Goal: Check status: Check status

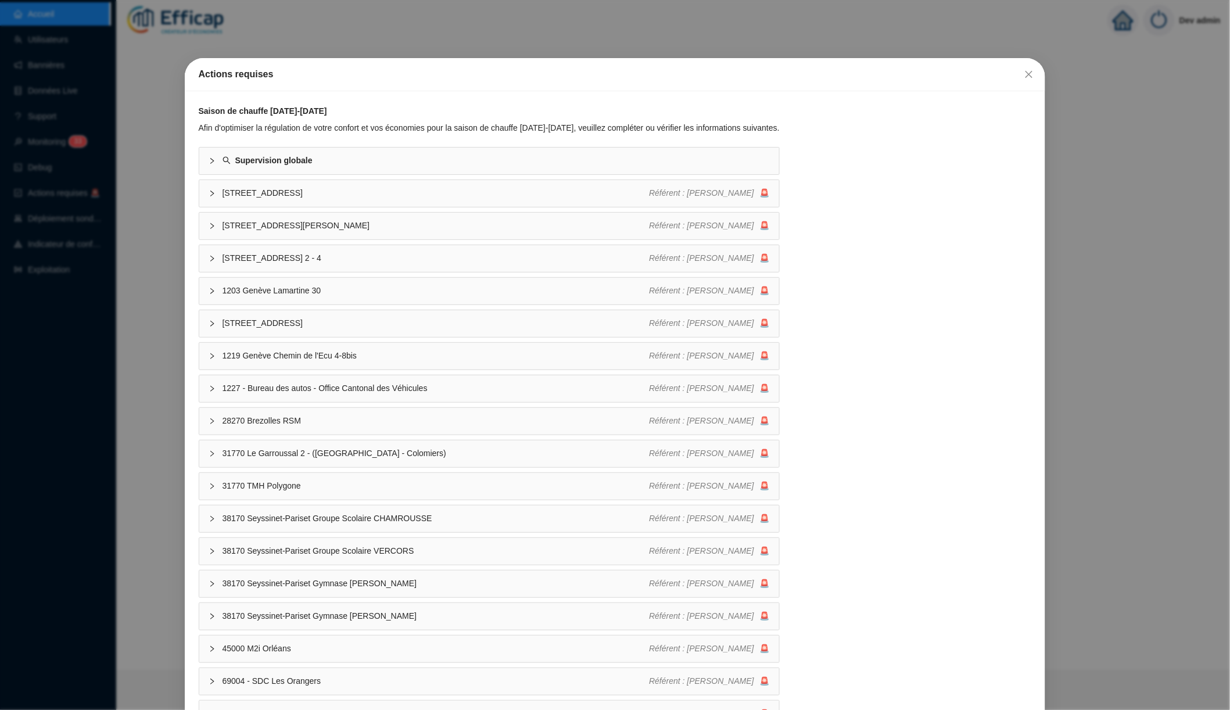
click at [456, 30] on div "Actions requises Saison de chauffe [DATE]-[DATE] Afin d'optimiser la régulation…" at bounding box center [615, 355] width 1230 height 710
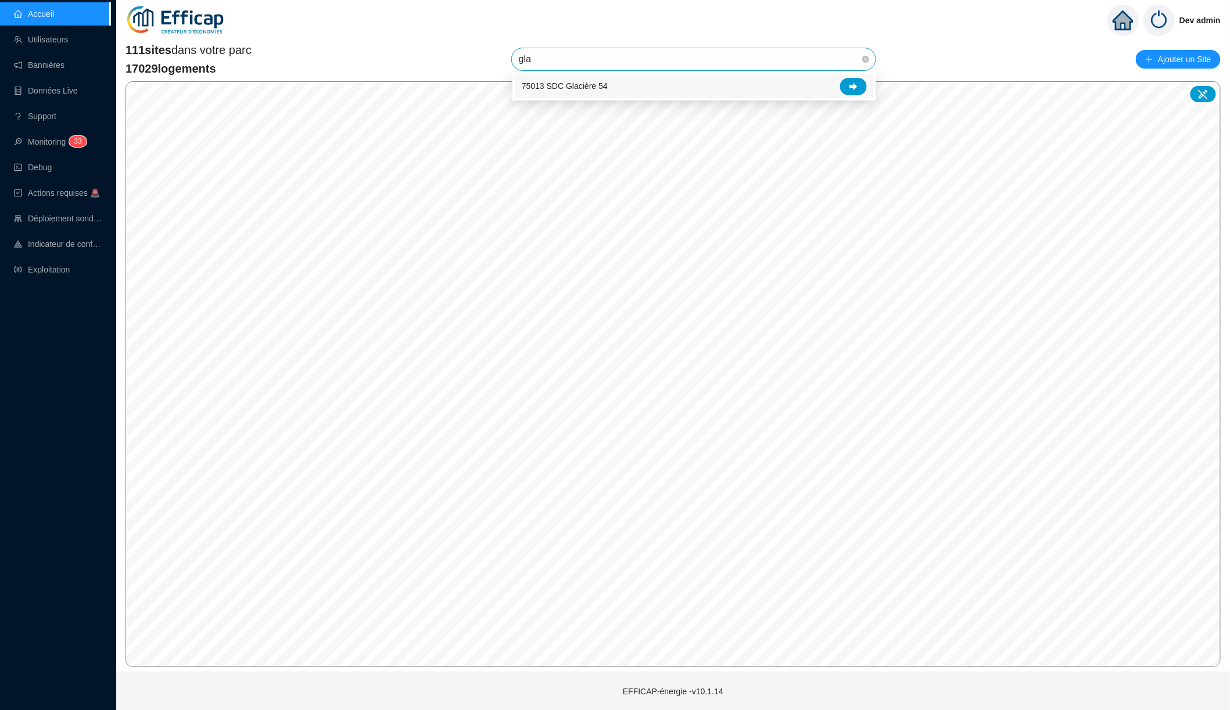
type input "glac"
click at [859, 88] on div at bounding box center [853, 86] width 27 height 17
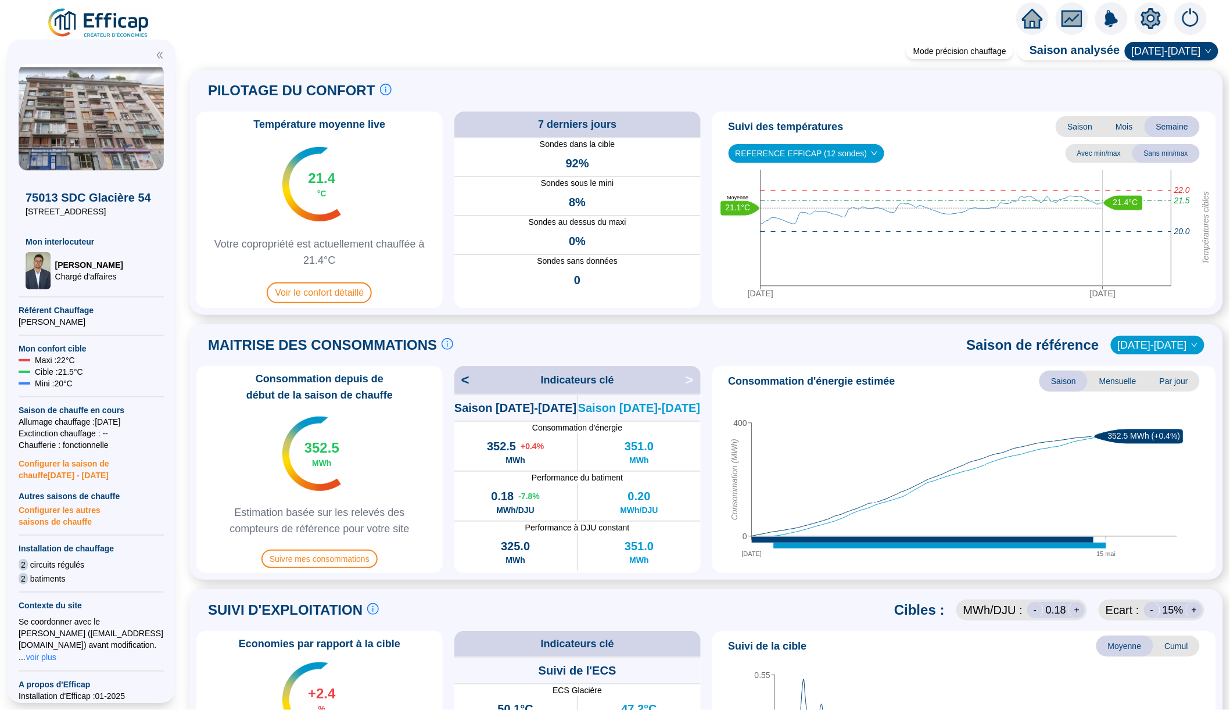
scroll to position [31, 0]
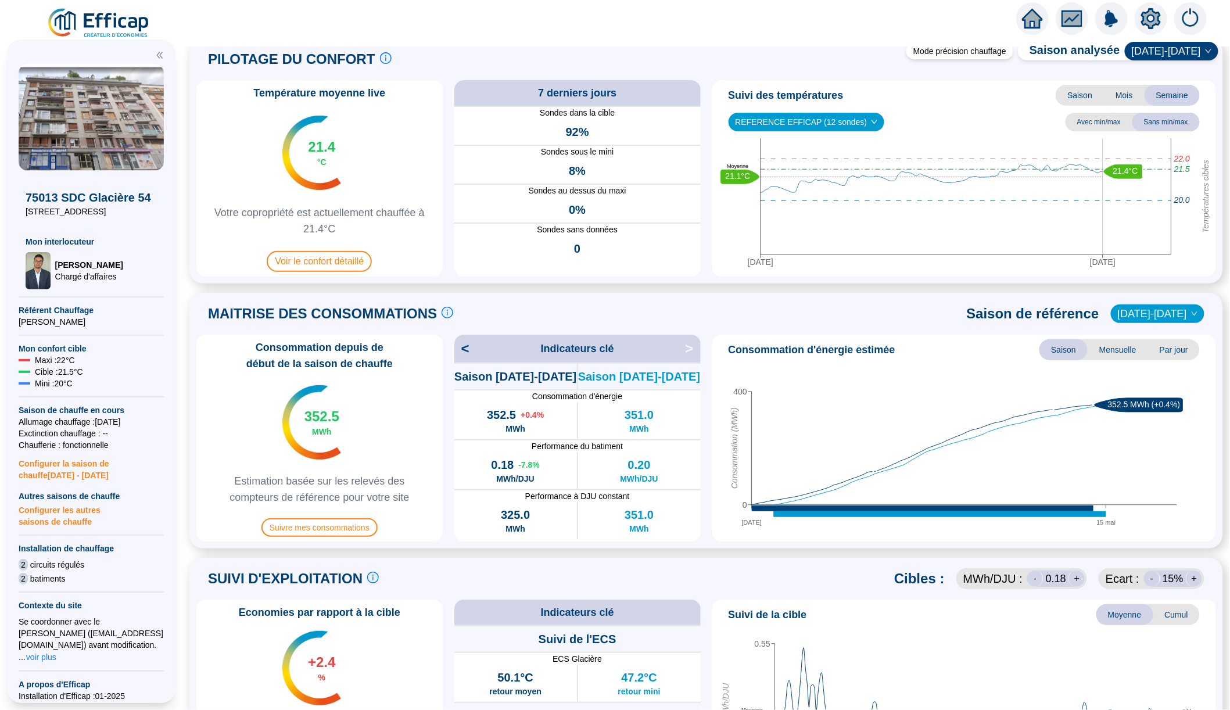
click at [1190, 53] on span "[DATE]-[DATE]" at bounding box center [1172, 50] width 80 height 17
click at [1180, 109] on div "[DATE]-[DATE]" at bounding box center [1179, 112] width 61 height 12
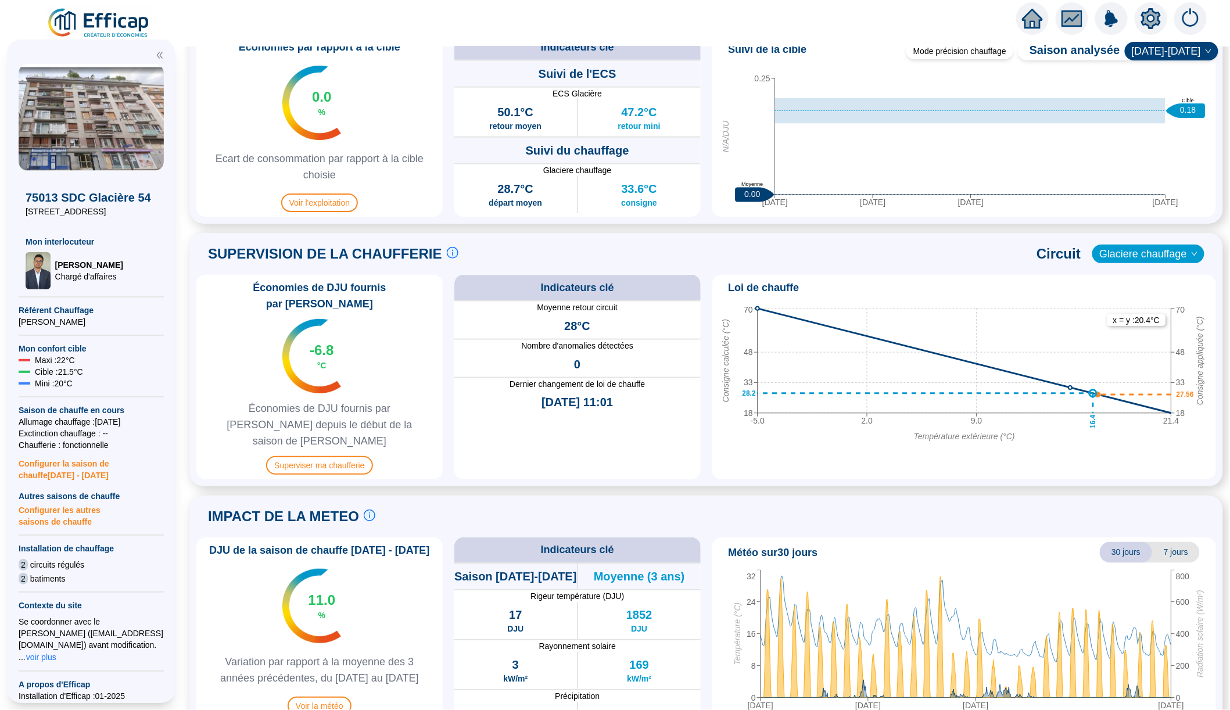
scroll to position [0, 0]
click at [348, 197] on span "Voir l'exploitation" at bounding box center [319, 203] width 77 height 19
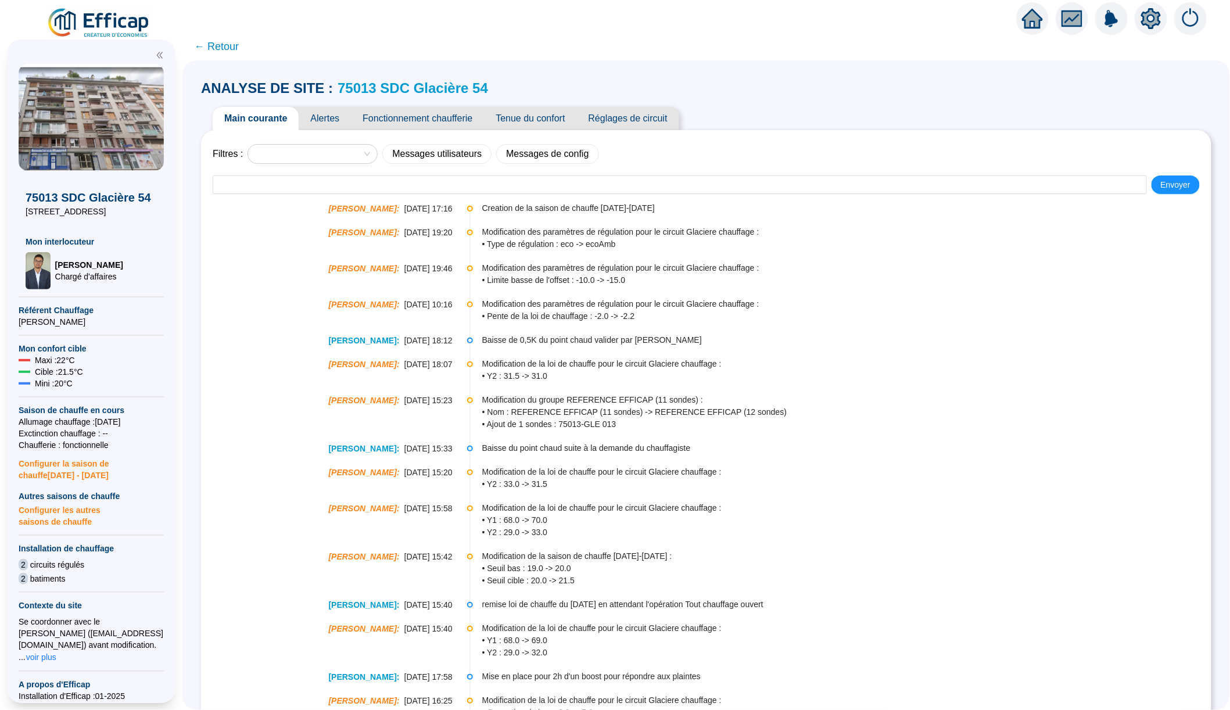
click at [328, 129] on span "Alertes" at bounding box center [325, 118] width 52 height 23
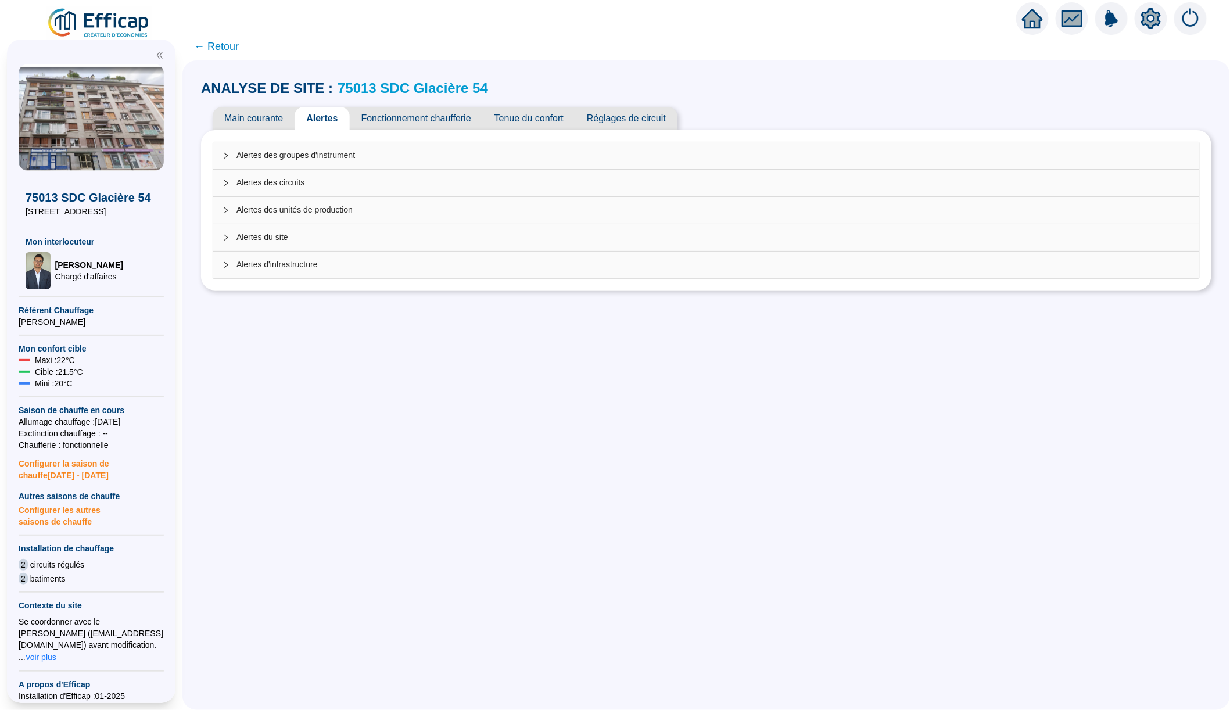
click at [308, 274] on div "Alertes d'infrastructure" at bounding box center [706, 265] width 986 height 27
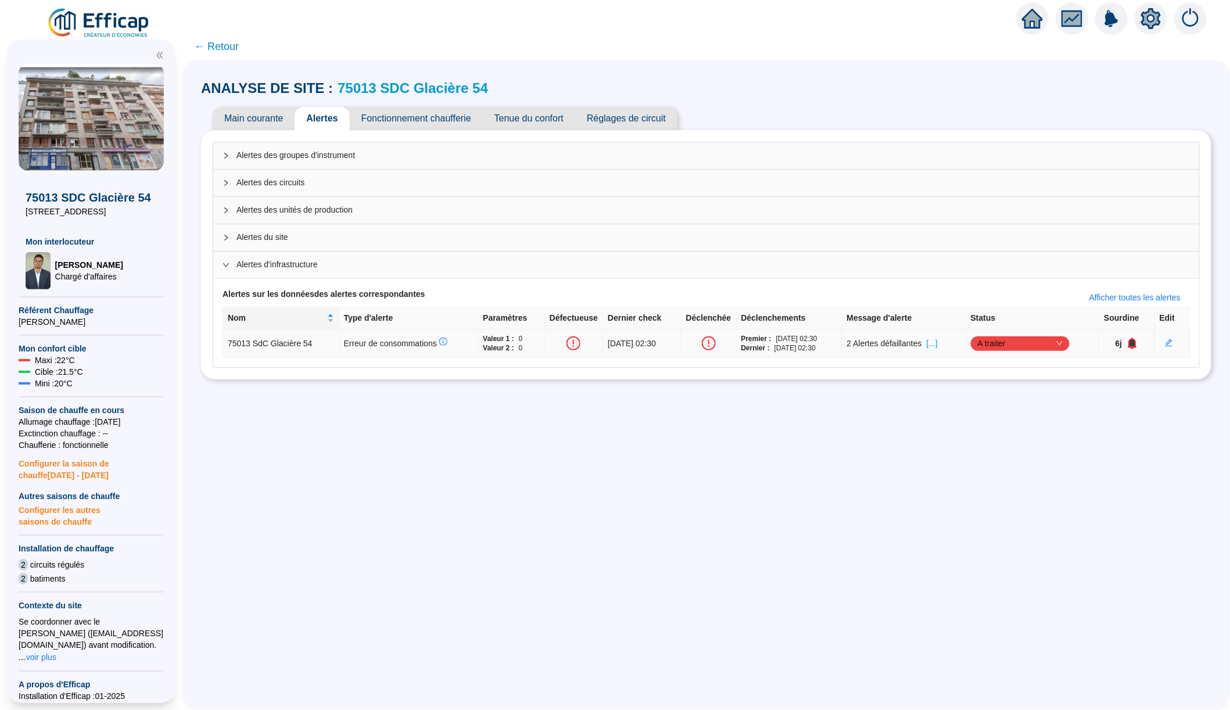
click at [938, 342] on span "[...]" at bounding box center [932, 344] width 11 height 12
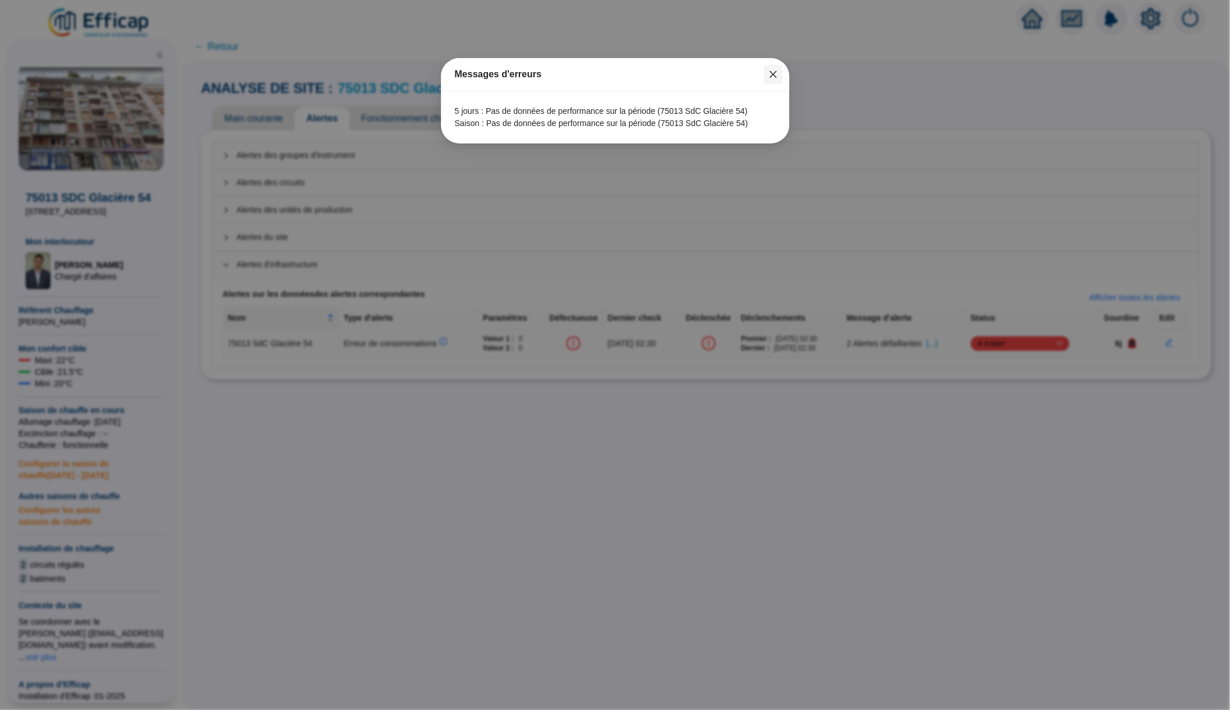
click at [774, 74] on icon "close" at bounding box center [773, 74] width 9 height 9
